Goal: Information Seeking & Learning: Learn about a topic

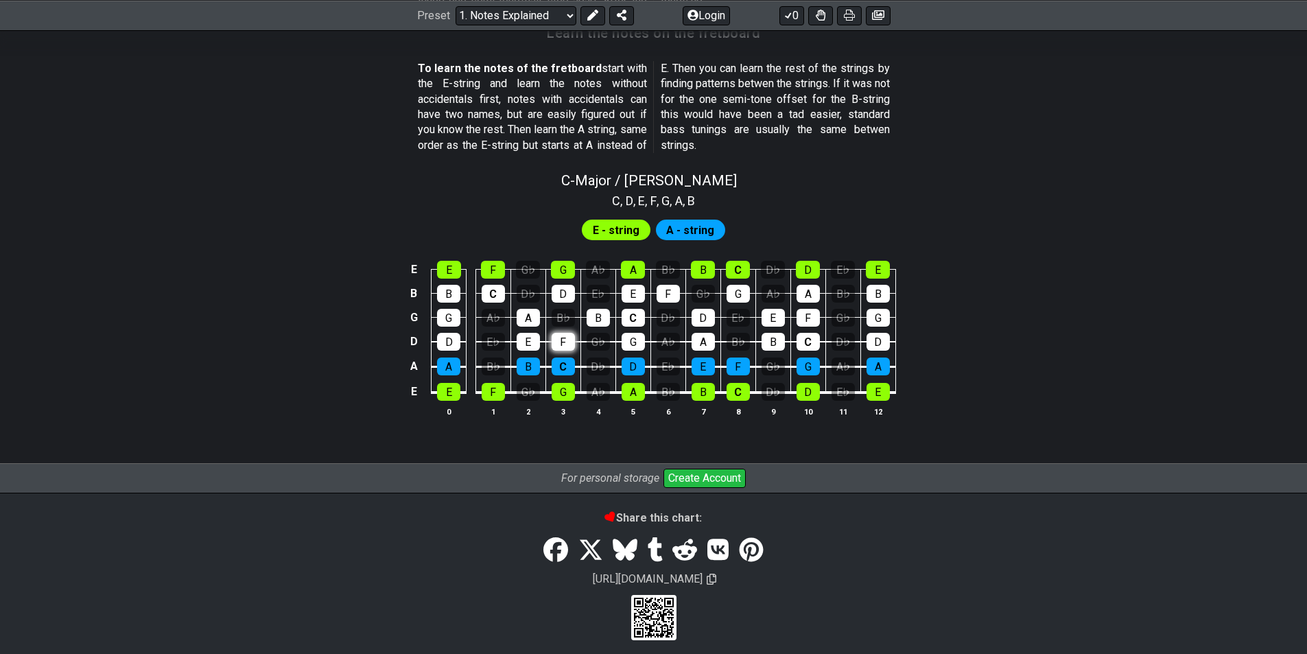
scroll to position [1255, 0]
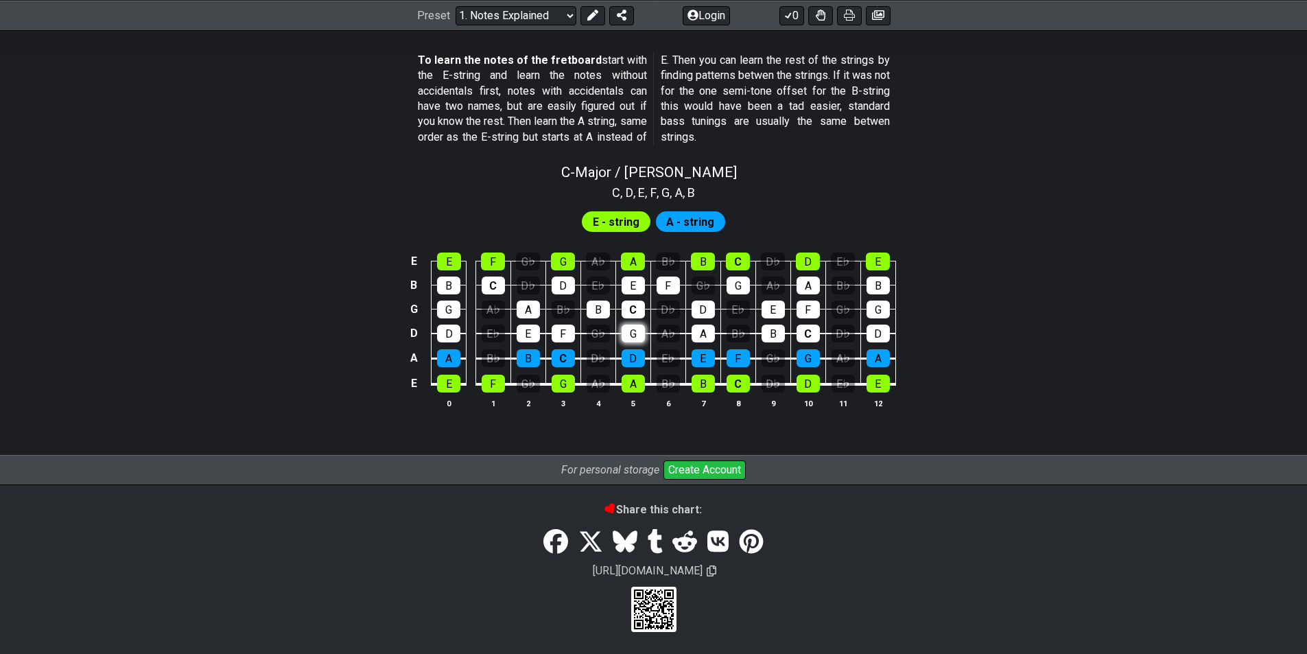
scroll to position [1191, 0]
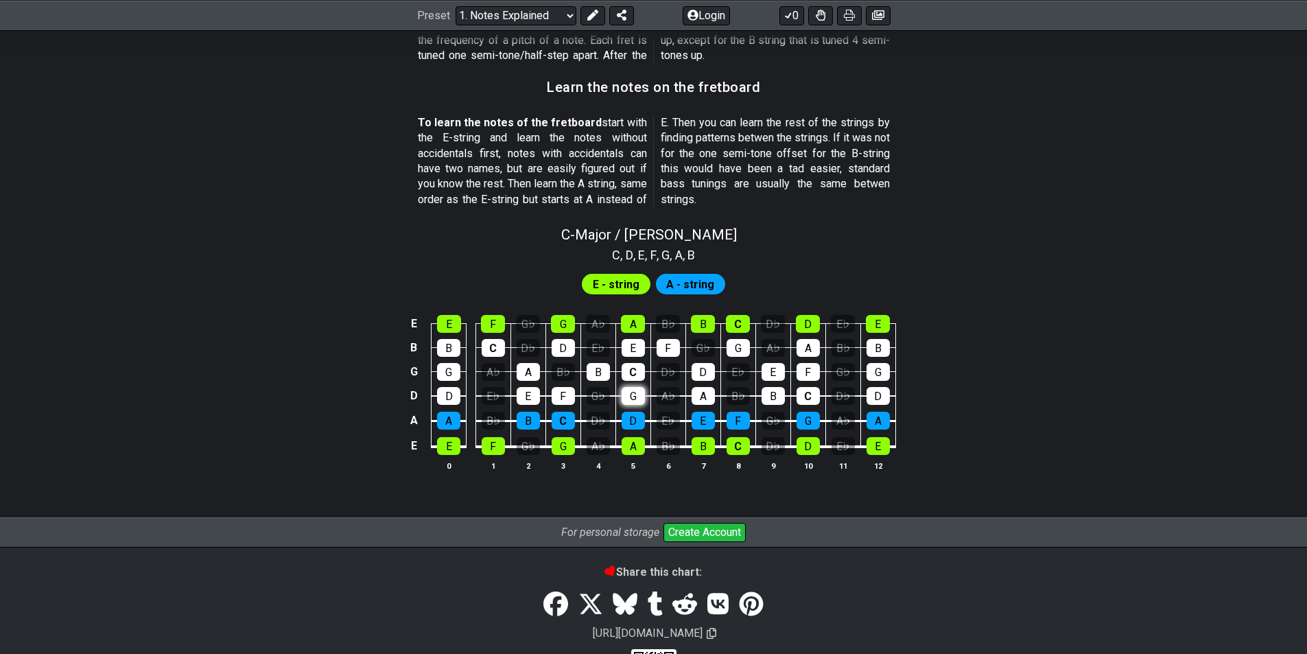
click at [636, 337] on tbody "E E F G♭ G A♭ A B♭ B C D♭ D E♭ E B B C D♭ D E♭ E F G♭ G A♭ A B♭ B G G A♭ A B♭ B…" at bounding box center [651, 380] width 490 height 161
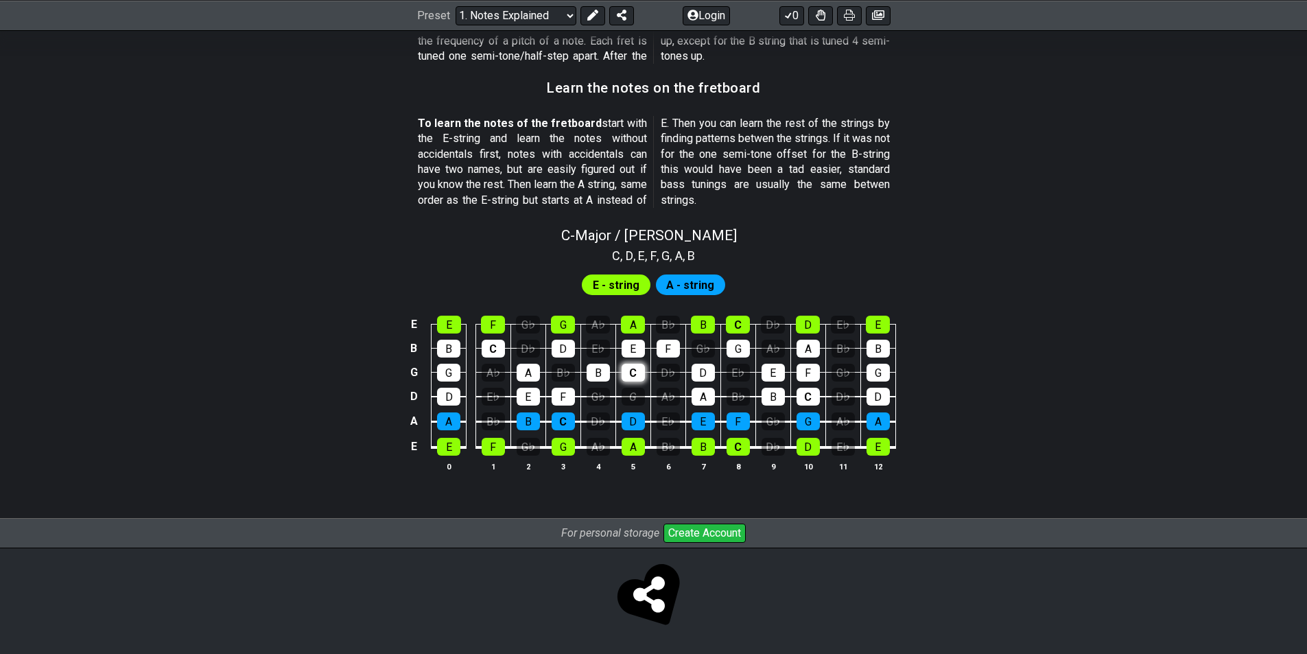
click at [631, 371] on div "C" at bounding box center [633, 373] width 23 height 18
click at [625, 371] on div "C" at bounding box center [633, 373] width 23 height 18
click at [630, 392] on div "G" at bounding box center [633, 397] width 23 height 18
click at [603, 402] on div "G♭" at bounding box center [598, 397] width 23 height 18
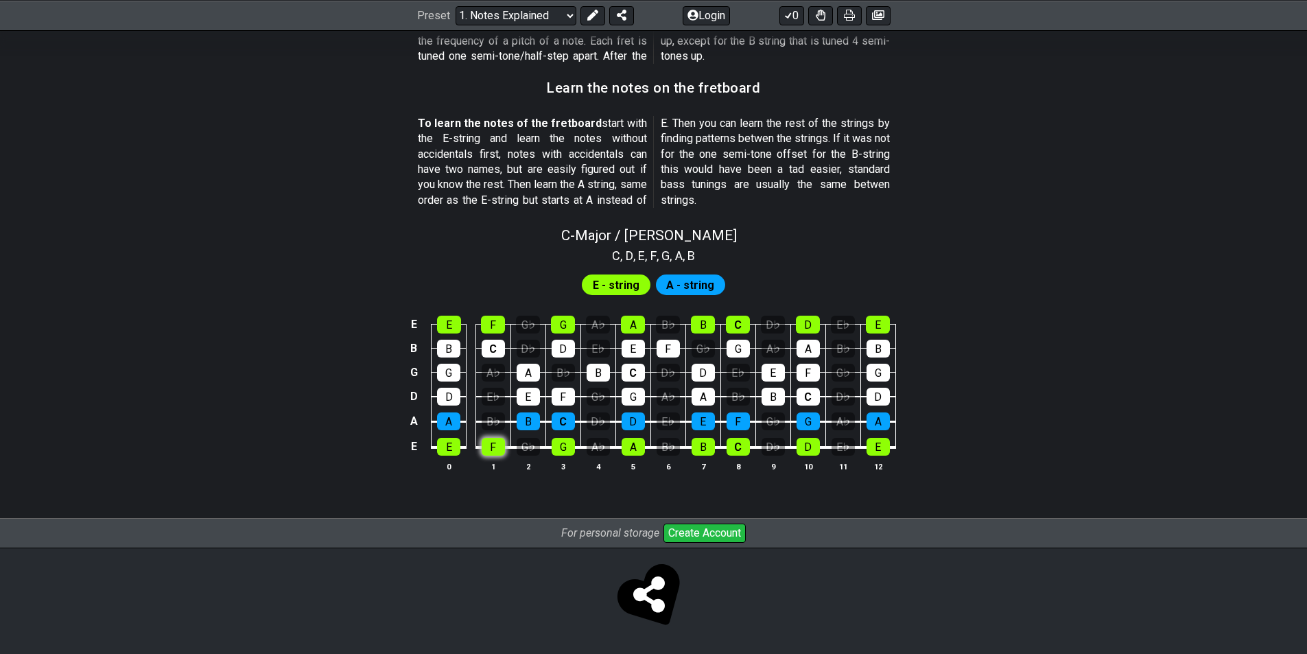
click at [493, 446] on div "F" at bounding box center [493, 447] width 23 height 18
click at [444, 454] on div "E" at bounding box center [448, 447] width 23 height 18
click at [444, 453] on div "E" at bounding box center [448, 447] width 23 height 18
click at [487, 446] on div "F" at bounding box center [493, 447] width 23 height 18
click at [520, 419] on div "B" at bounding box center [528, 421] width 23 height 18
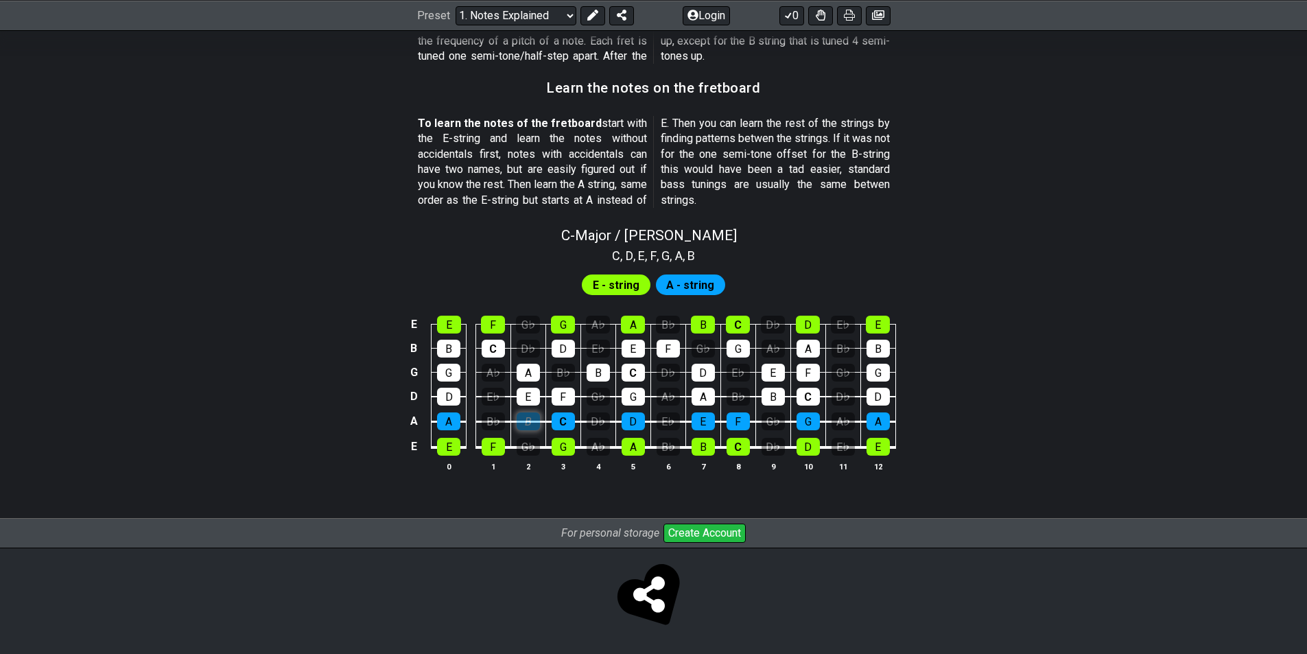
click at [520, 419] on div "B" at bounding box center [528, 421] width 23 height 18
click at [629, 290] on span "E - string" at bounding box center [616, 285] width 47 height 20
click at [688, 275] on span "A - string" at bounding box center [690, 285] width 48 height 20
click at [496, 346] on div "C" at bounding box center [493, 349] width 23 height 18
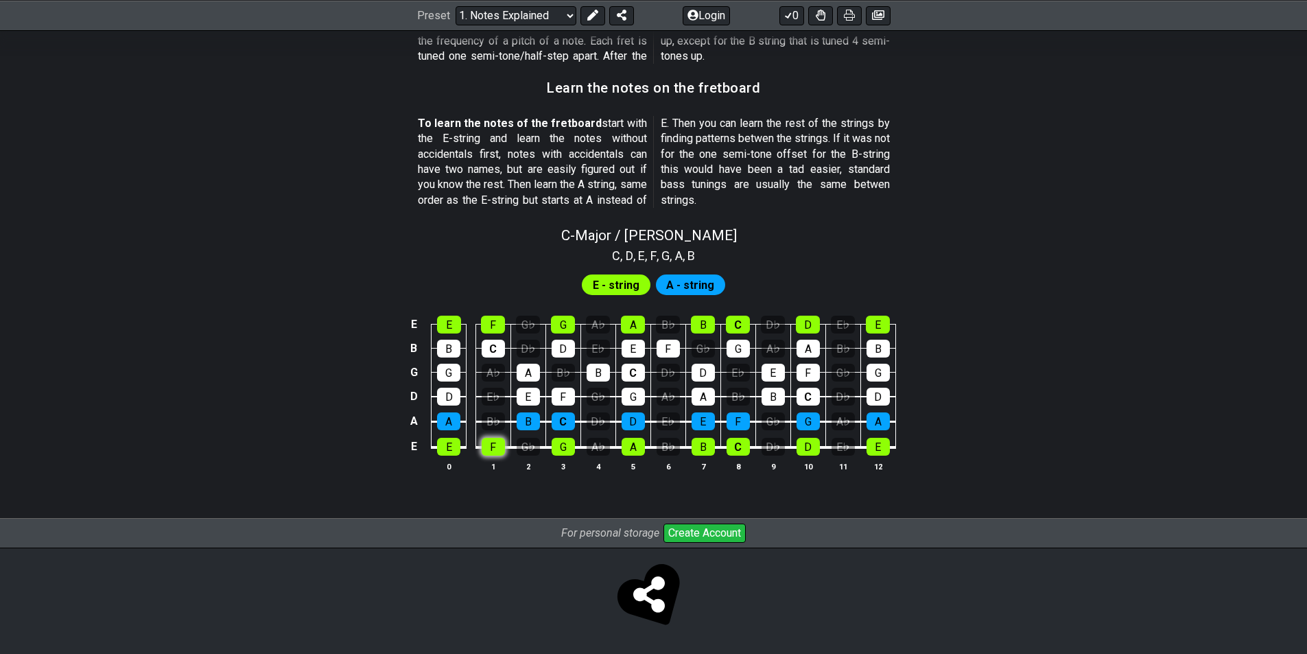
click at [504, 451] on div "F" at bounding box center [493, 447] width 23 height 18
click at [570, 449] on div "G" at bounding box center [563, 447] width 23 height 18
click at [488, 452] on div "F" at bounding box center [493, 447] width 23 height 18
click at [489, 422] on div "B♭" at bounding box center [493, 421] width 23 height 18
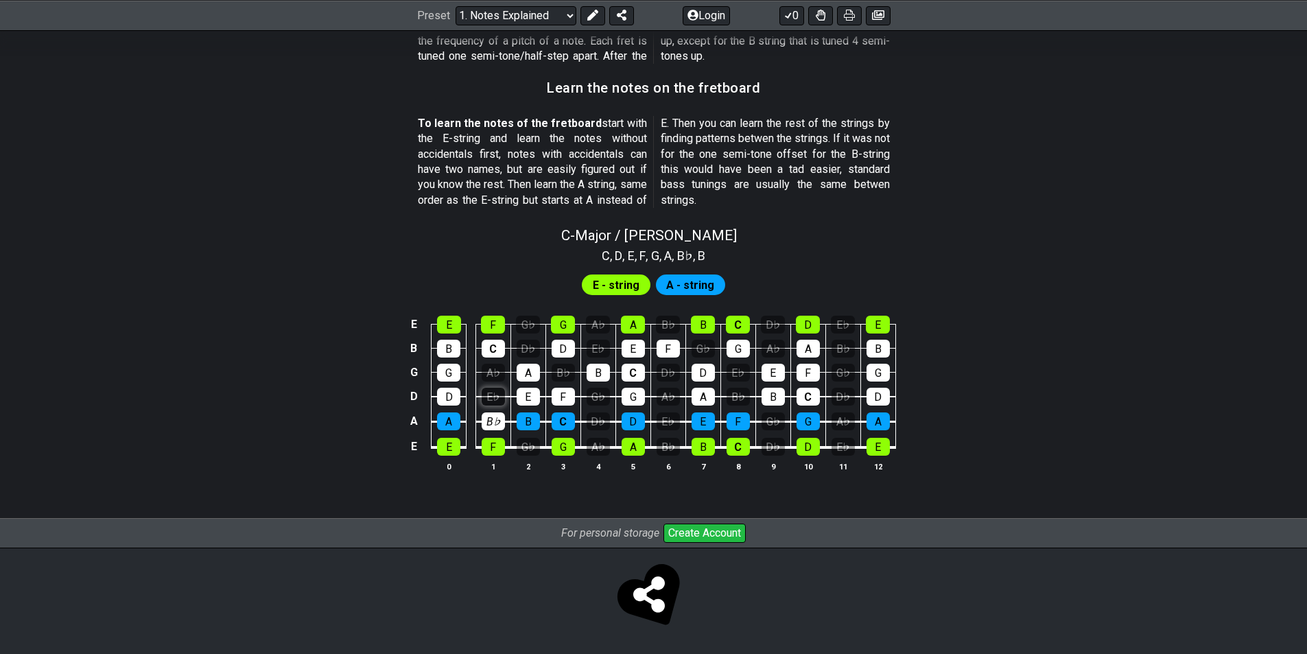
click at [490, 397] on div "E♭" at bounding box center [493, 397] width 23 height 18
click at [490, 384] on td "E♭" at bounding box center [493, 384] width 35 height 25
click at [490, 378] on div "A♭" at bounding box center [493, 373] width 23 height 18
click at [489, 376] on div "A♭" at bounding box center [493, 373] width 23 height 18
click at [489, 393] on div "E♭" at bounding box center [493, 397] width 23 height 18
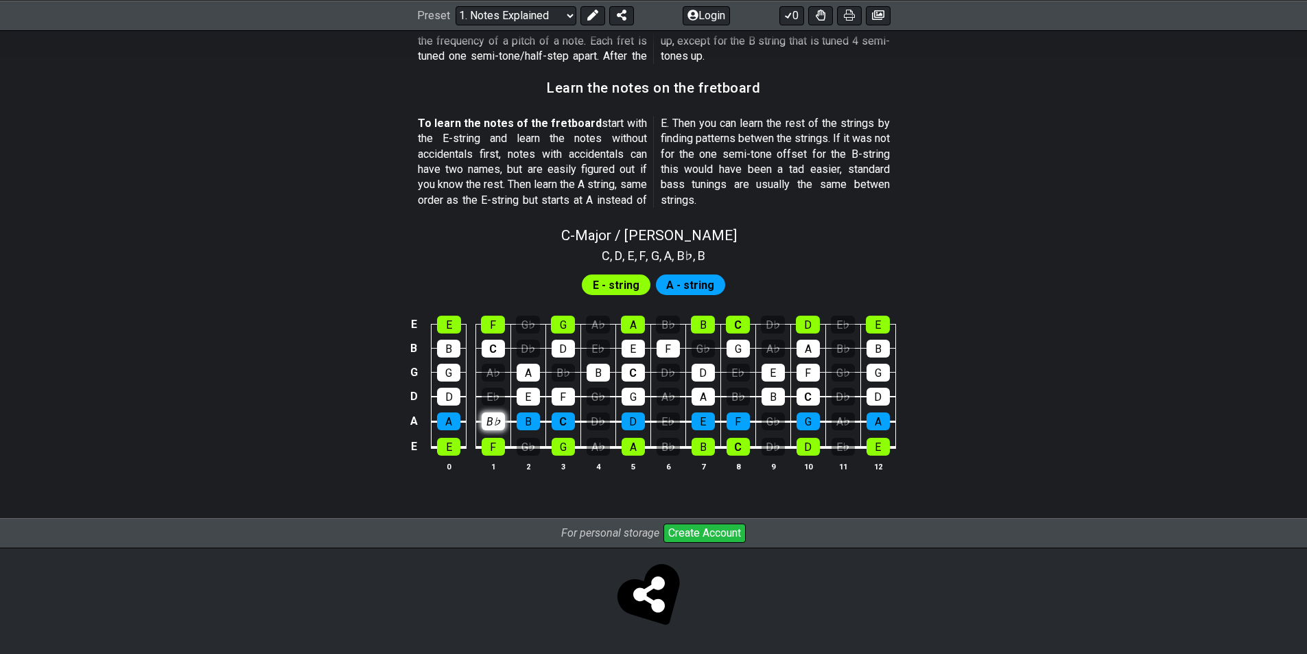
click at [489, 416] on div "B♭" at bounding box center [493, 421] width 23 height 18
click at [527, 443] on div "G♭" at bounding box center [528, 447] width 23 height 18
click at [601, 371] on div "B" at bounding box center [598, 373] width 23 height 18
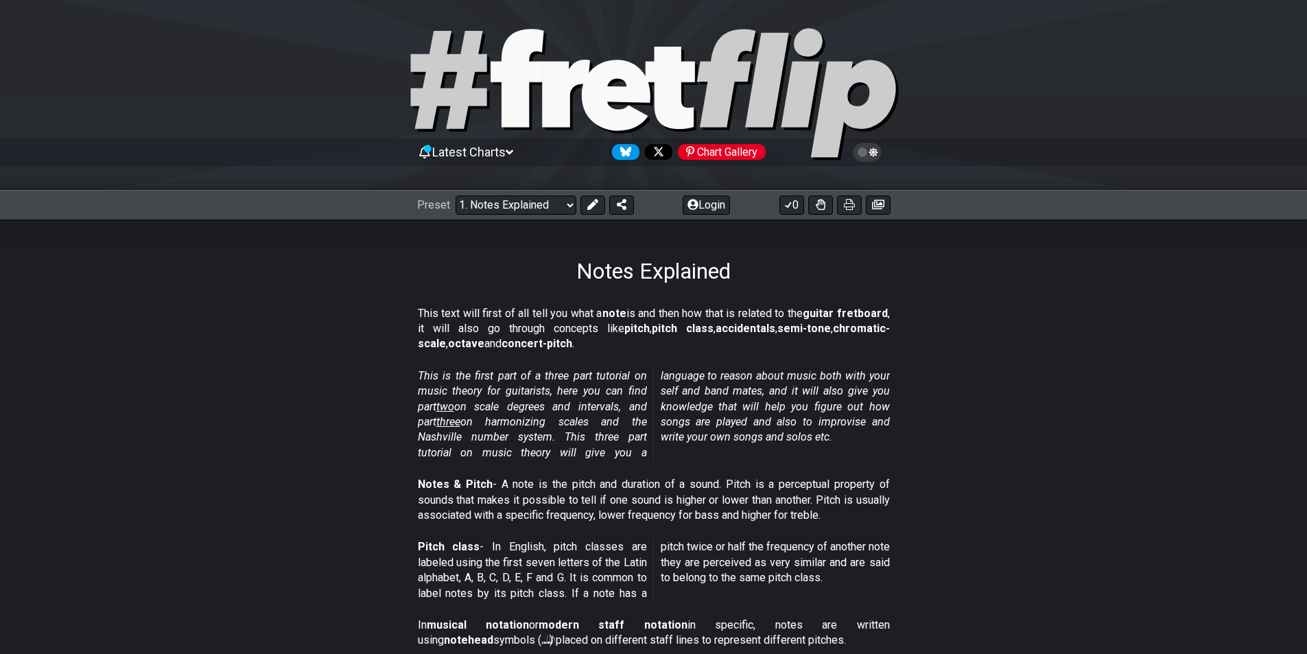
scroll to position [0, 0]
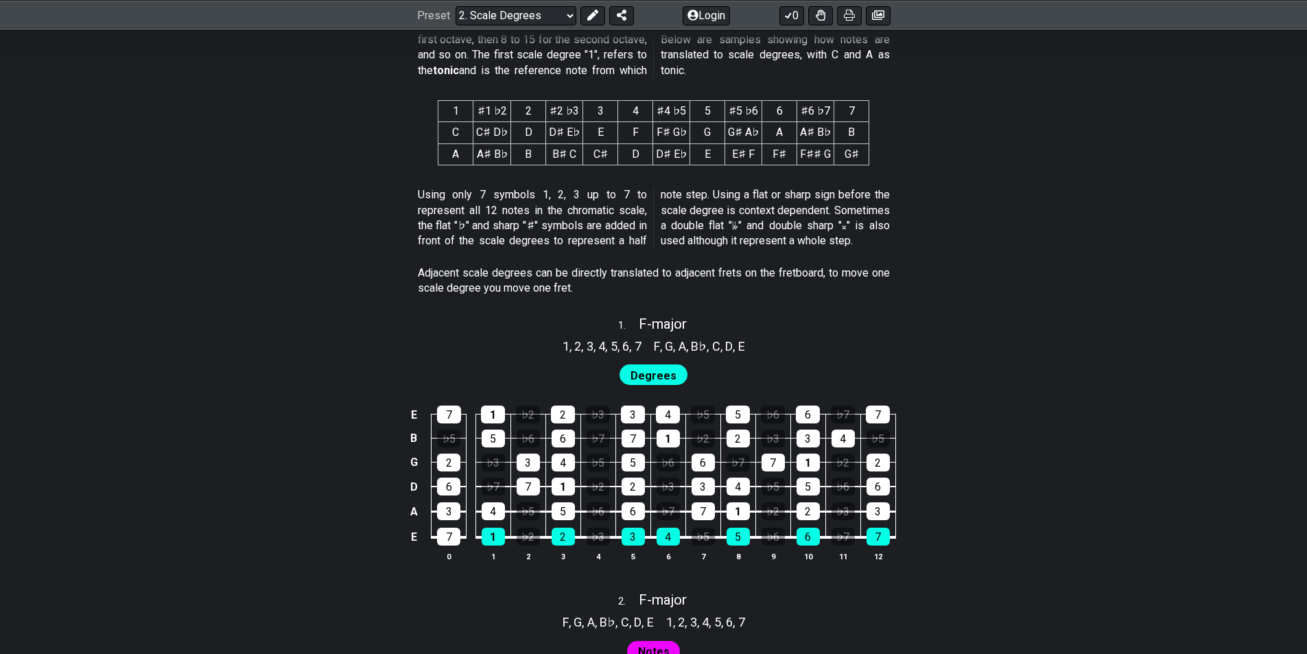
scroll to position [686, 0]
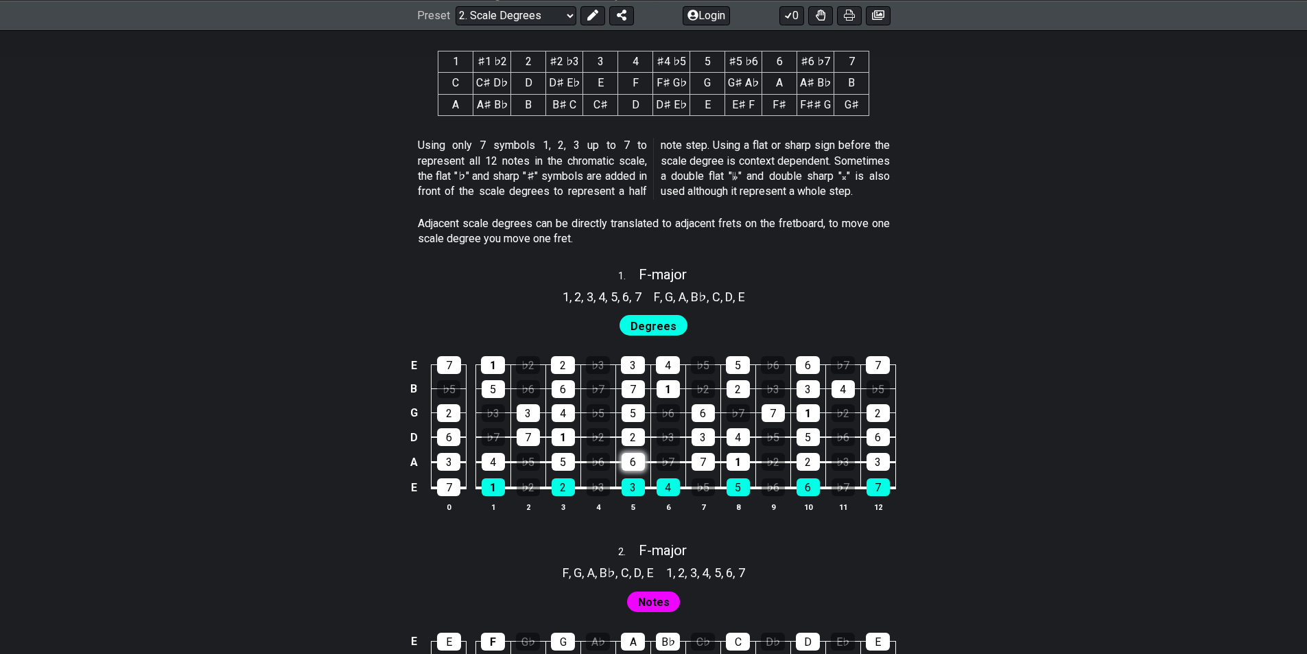
click at [638, 458] on div "6" at bounding box center [633, 462] width 23 height 18
click at [635, 325] on span "Degrees" at bounding box center [654, 326] width 46 height 20
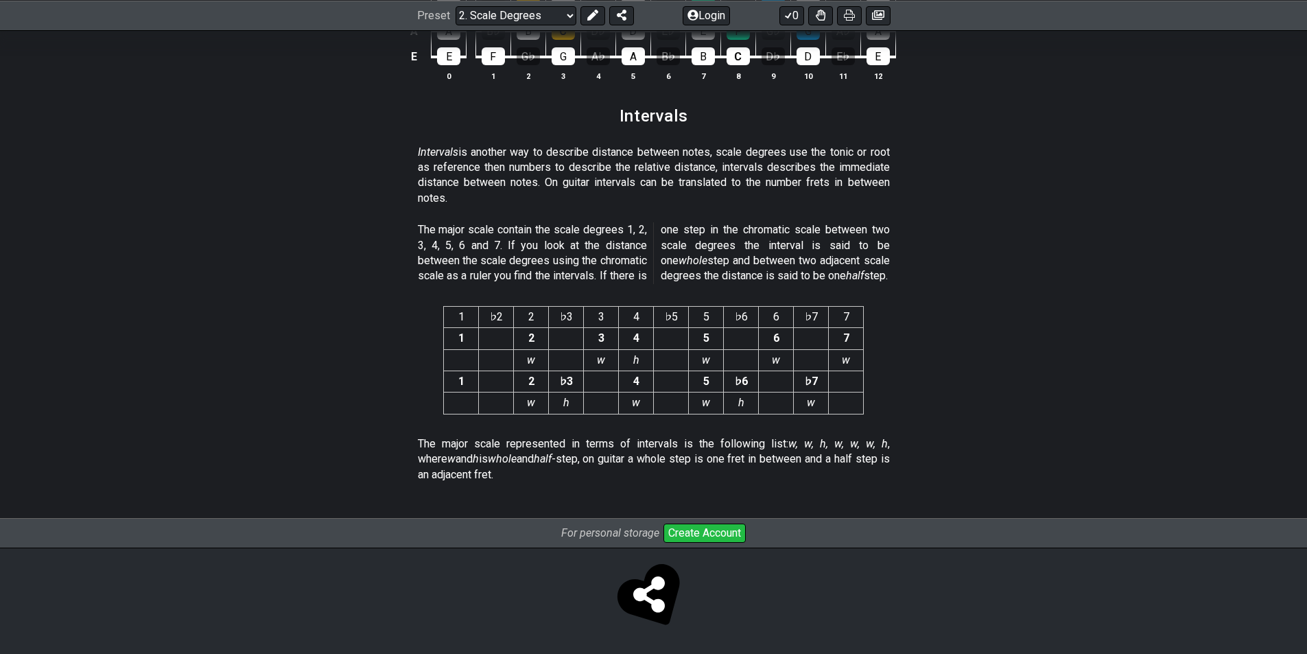
scroll to position [3476, 0]
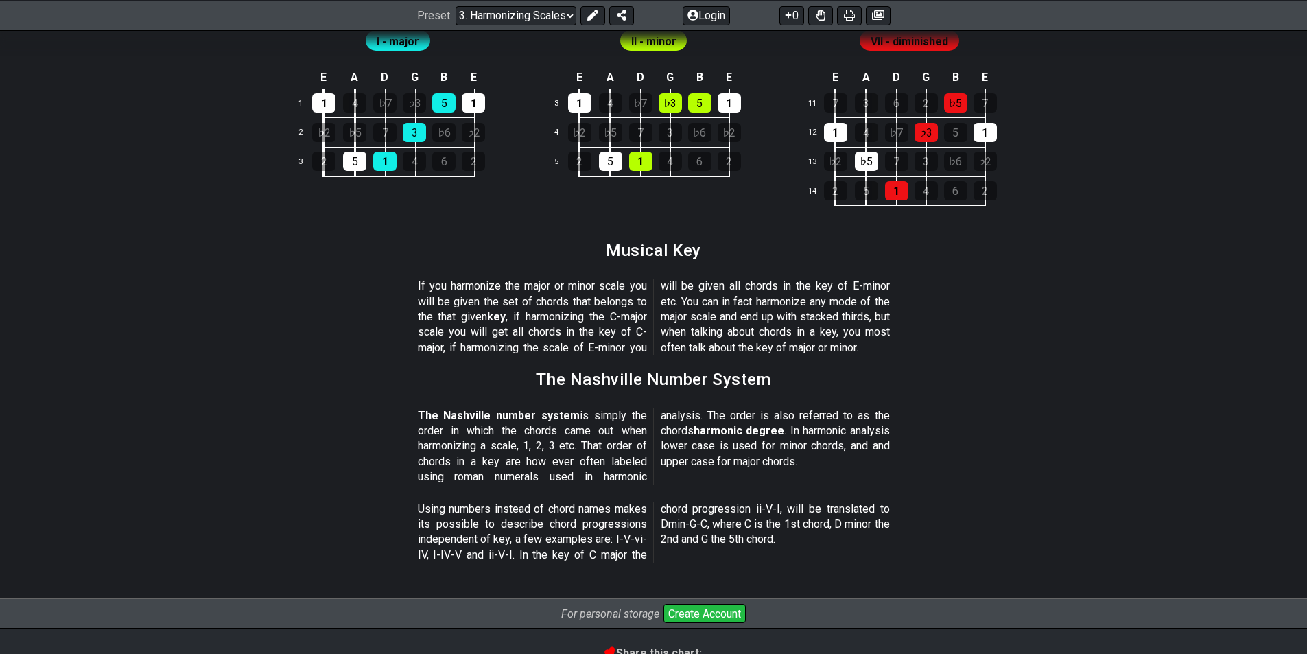
scroll to position [1569, 0]
